Goal: Information Seeking & Learning: Learn about a topic

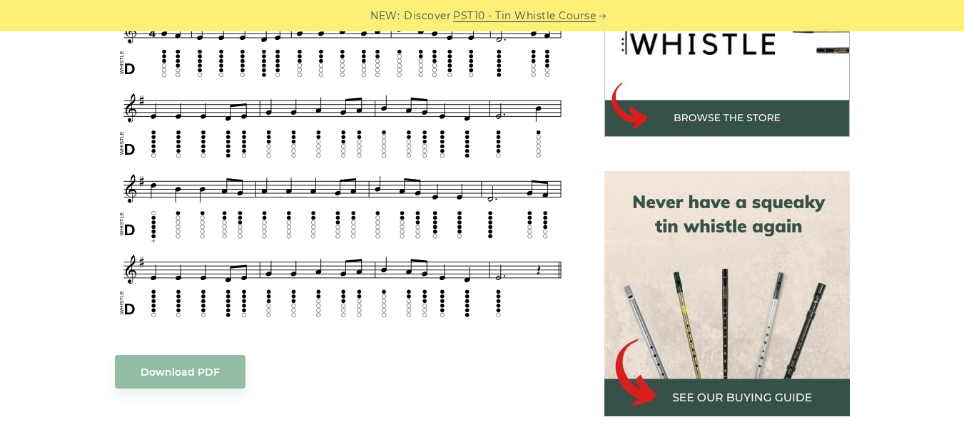
scroll to position [428, 0]
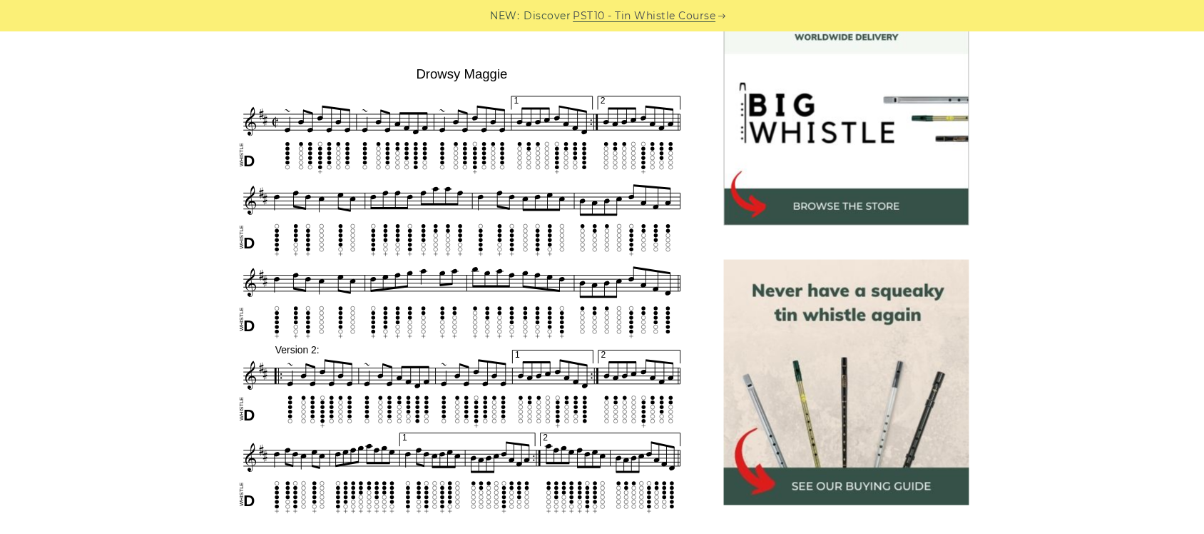
scroll to position [432, 0]
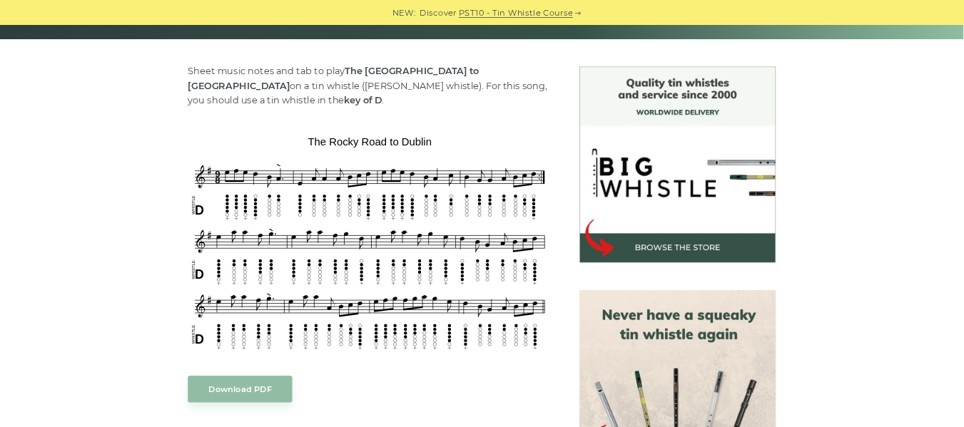
scroll to position [357, 0]
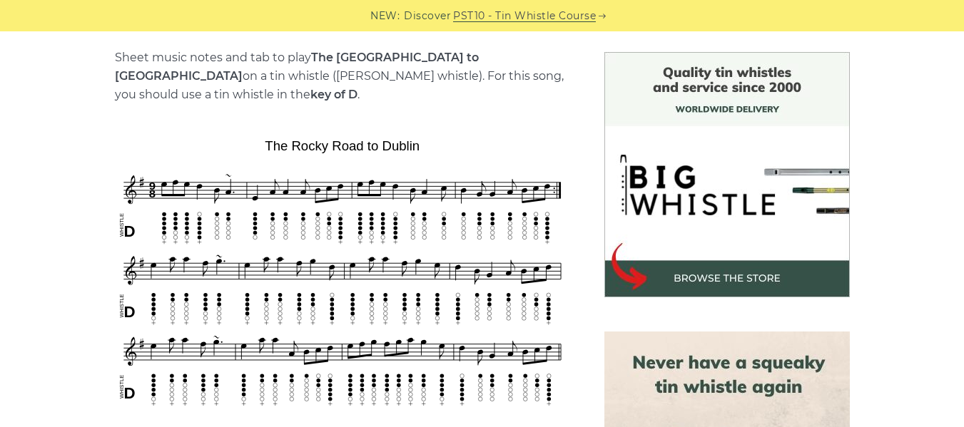
drag, startPoint x: 747, startPoint y: 29, endPoint x: 70, endPoint y: 119, distance: 682.9
